Goal: Find specific page/section: Find specific page/section

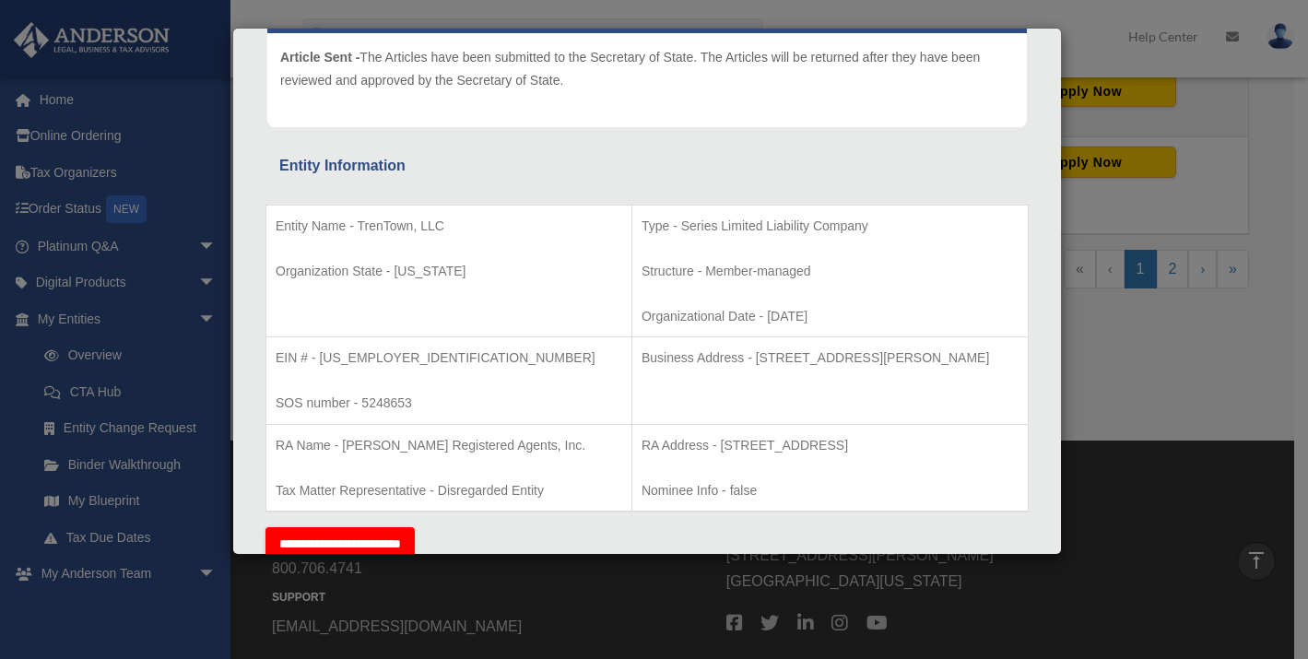
scroll to position [1228, 0]
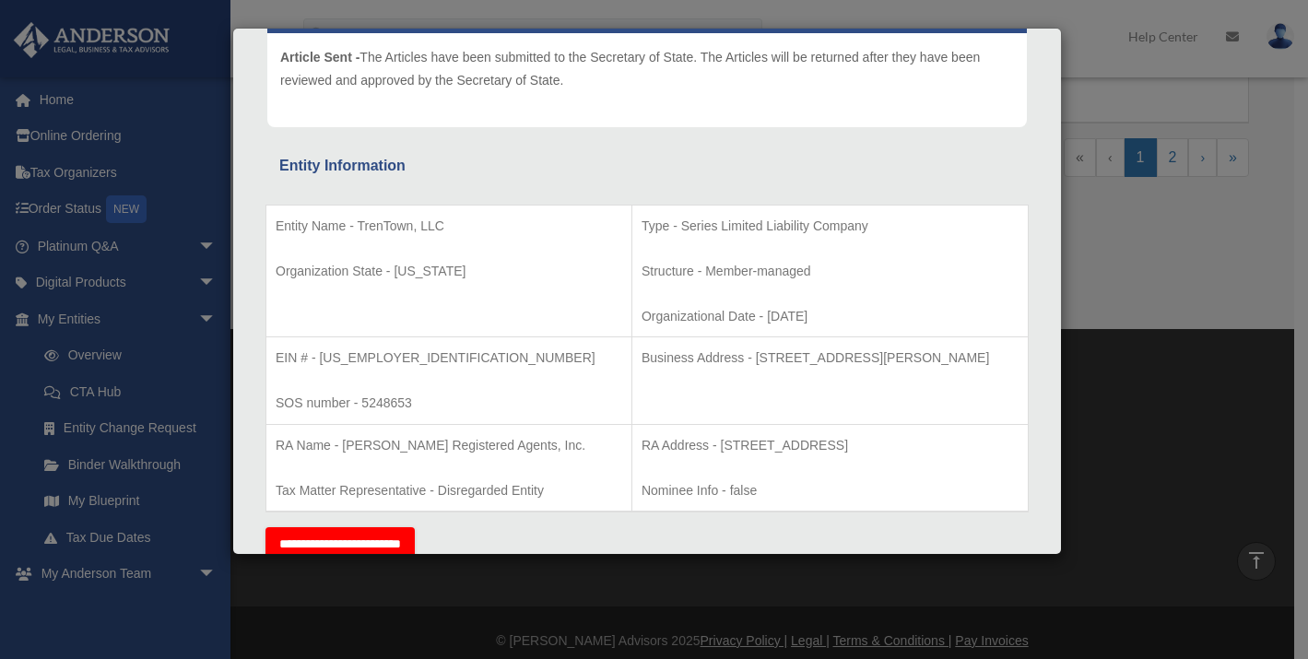
click at [119, 570] on div "Details × Articles Sent Organizational Date" at bounding box center [654, 329] width 1308 height 659
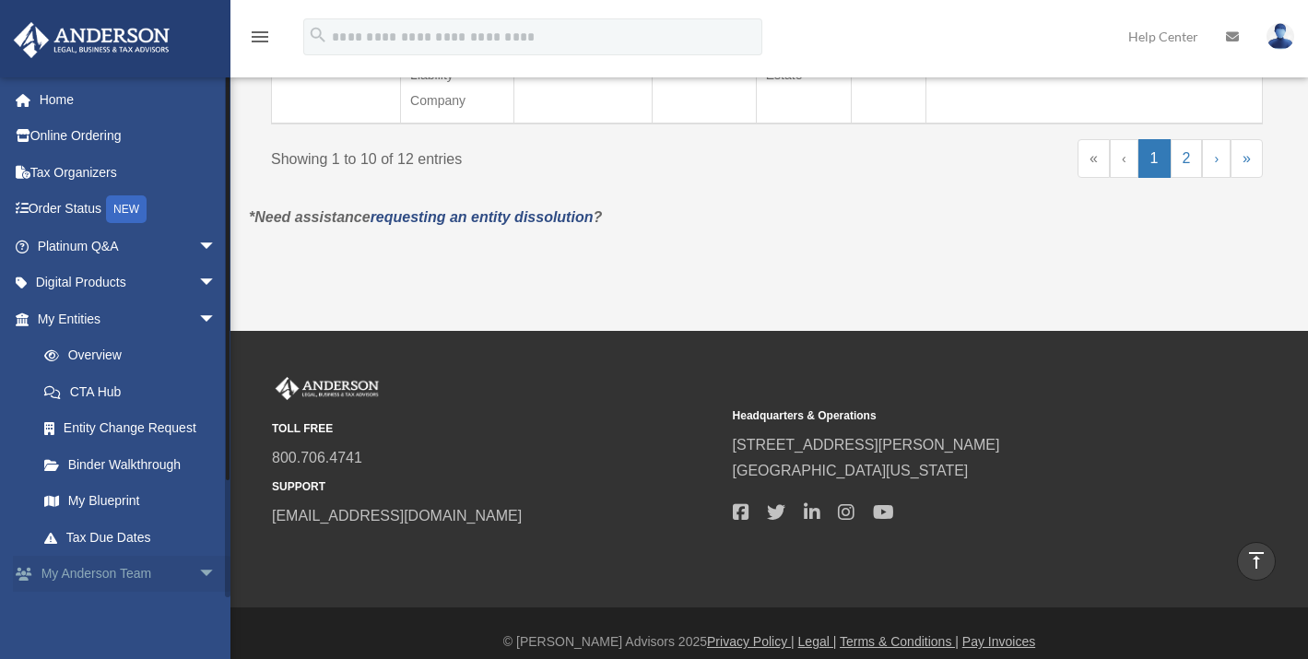
click at [170, 569] on link "My Anderson Team arrow_drop_down" at bounding box center [128, 574] width 231 height 37
click at [198, 567] on span "arrow_drop_down" at bounding box center [216, 575] width 37 height 38
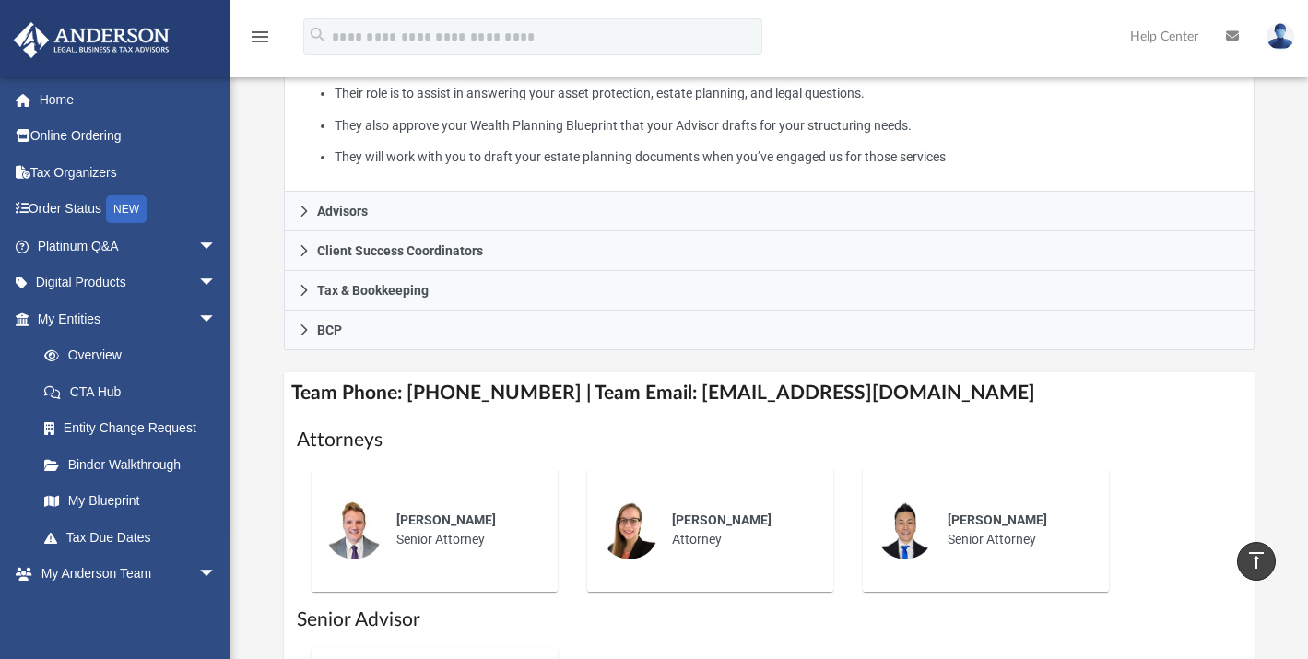
scroll to position [403, 0]
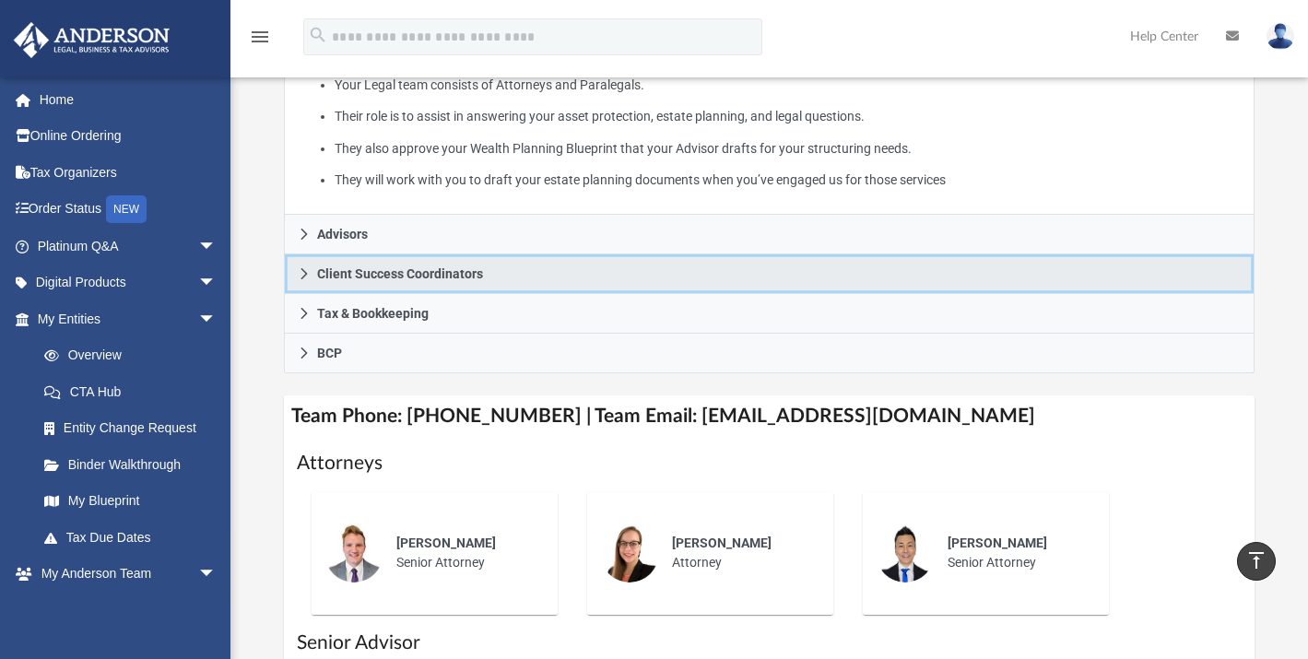
click at [307, 280] on icon at bounding box center [304, 273] width 13 height 13
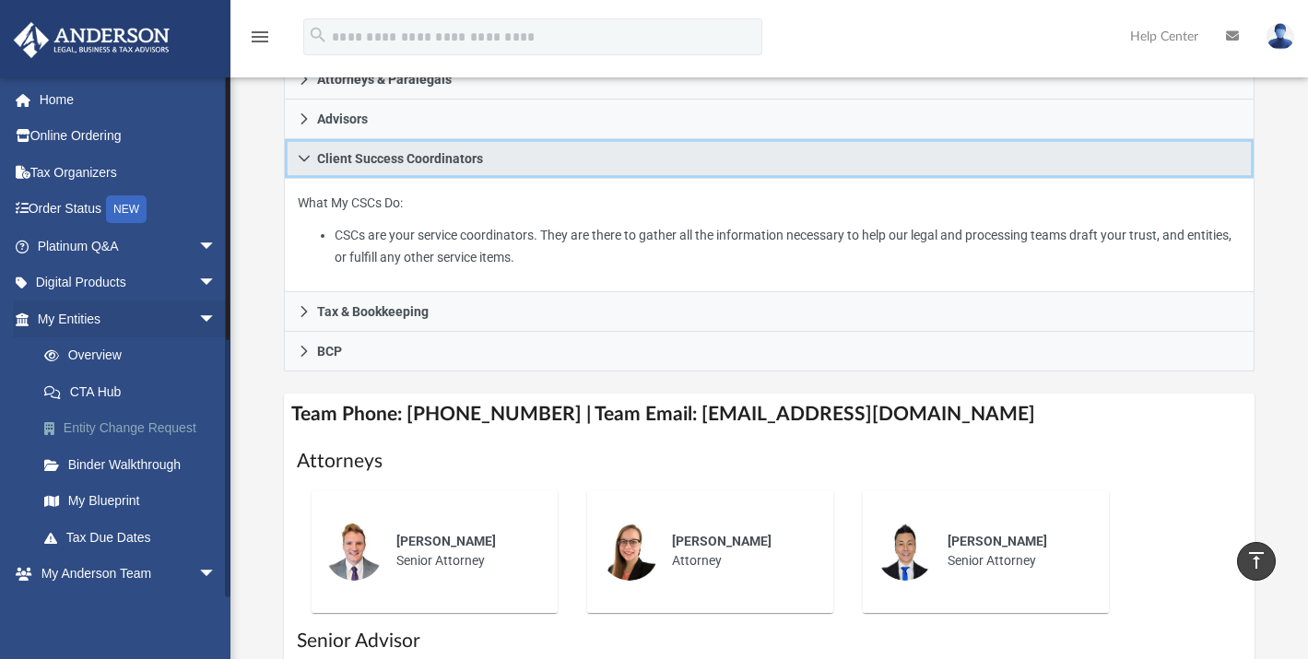
scroll to position [288, 0]
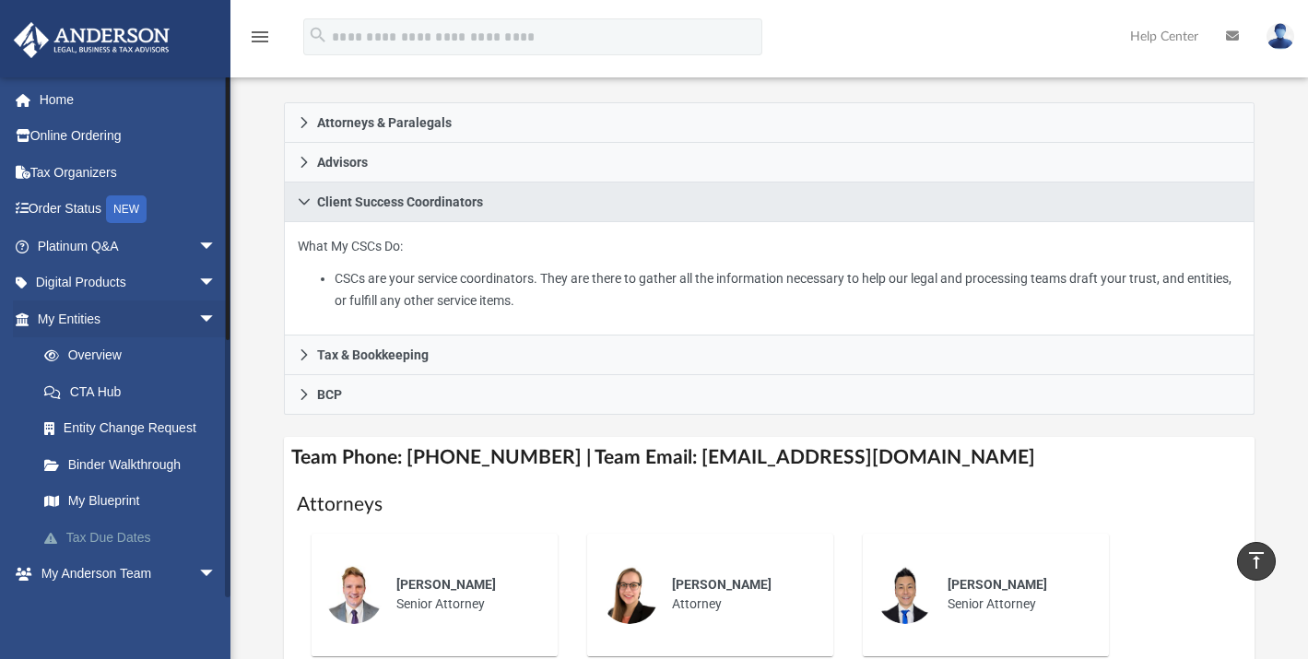
click at [115, 525] on link "Tax Due Dates" at bounding box center [135, 537] width 218 height 37
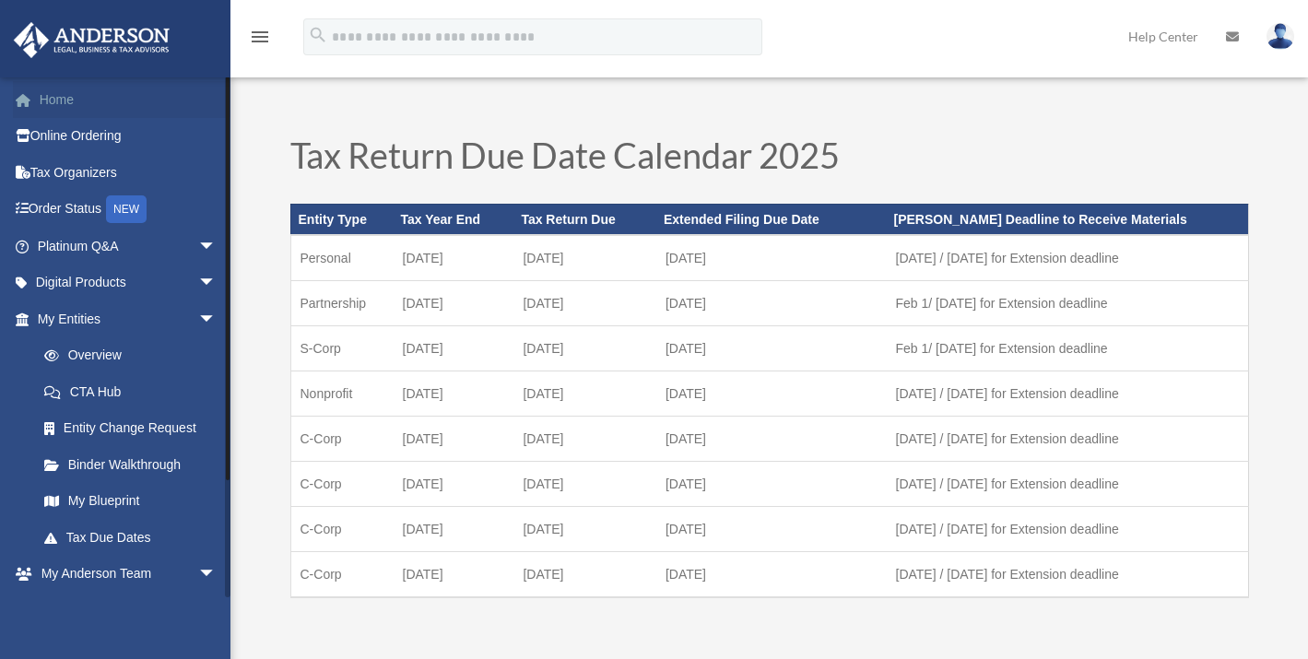
click at [66, 100] on link "Home" at bounding box center [128, 99] width 231 height 37
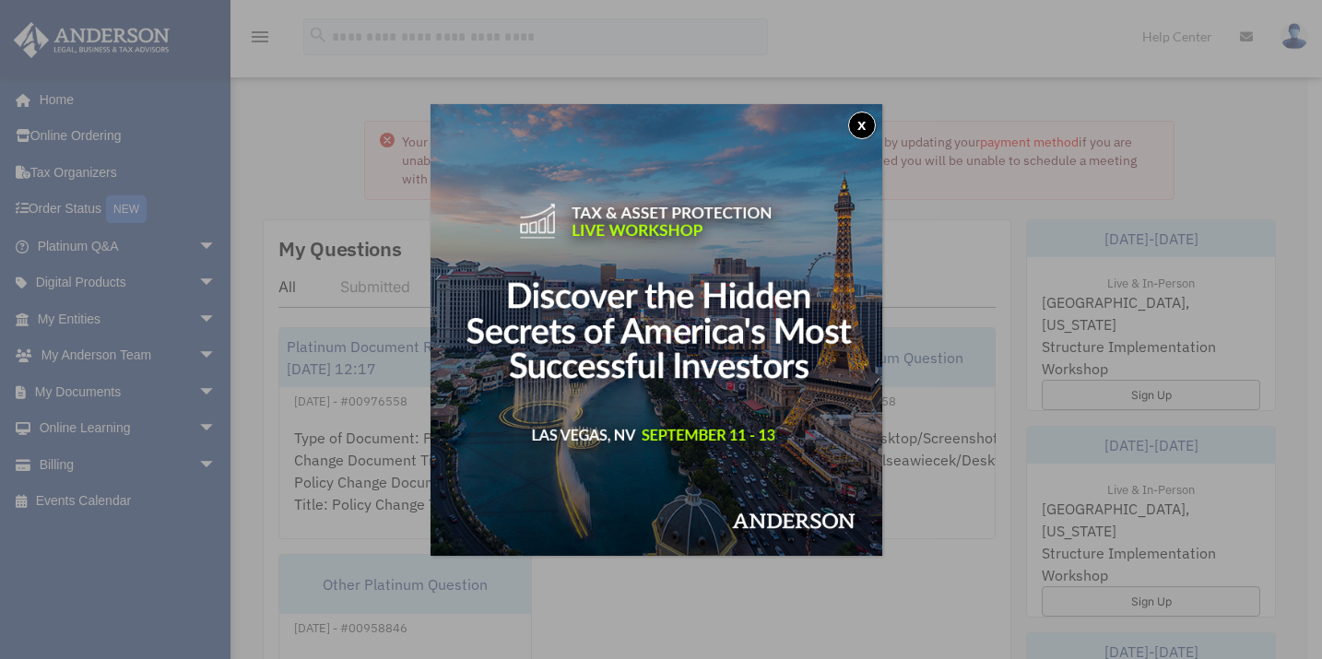
click at [873, 120] on button "x" at bounding box center [862, 126] width 28 height 28
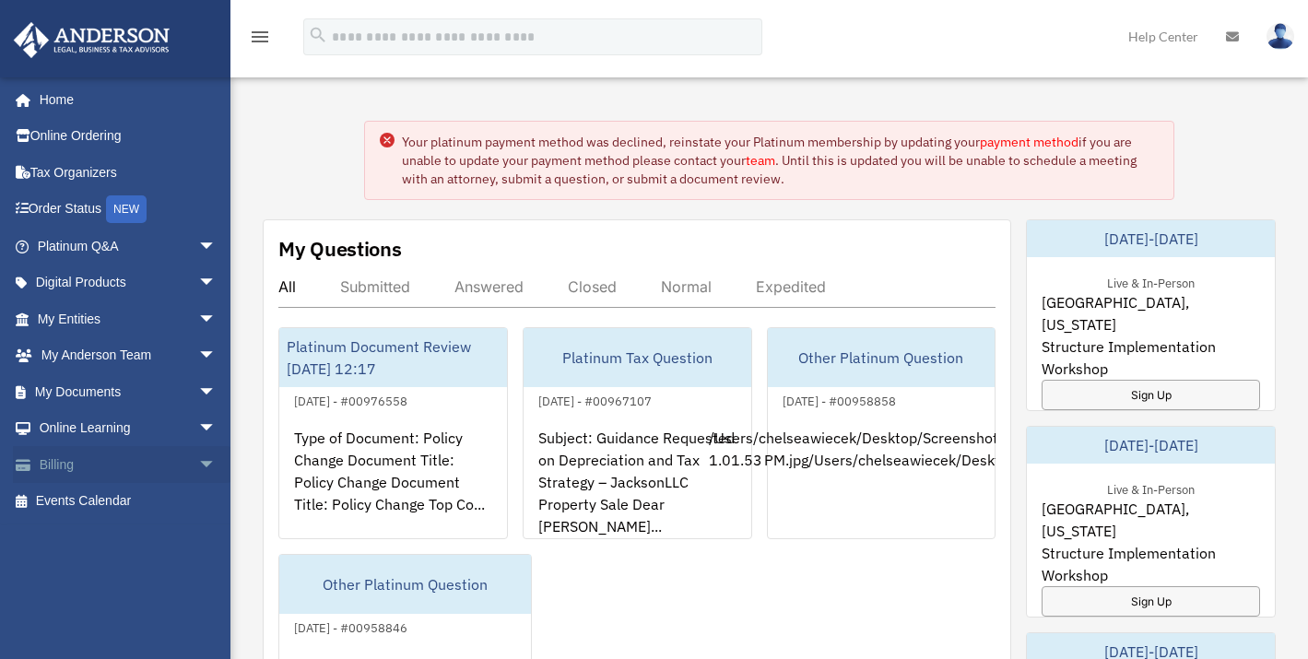
click at [198, 457] on span "arrow_drop_down" at bounding box center [216, 465] width 37 height 38
click at [122, 541] on link "Past Invoices" at bounding box center [135, 538] width 218 height 37
